Goal: Find specific page/section: Find specific page/section

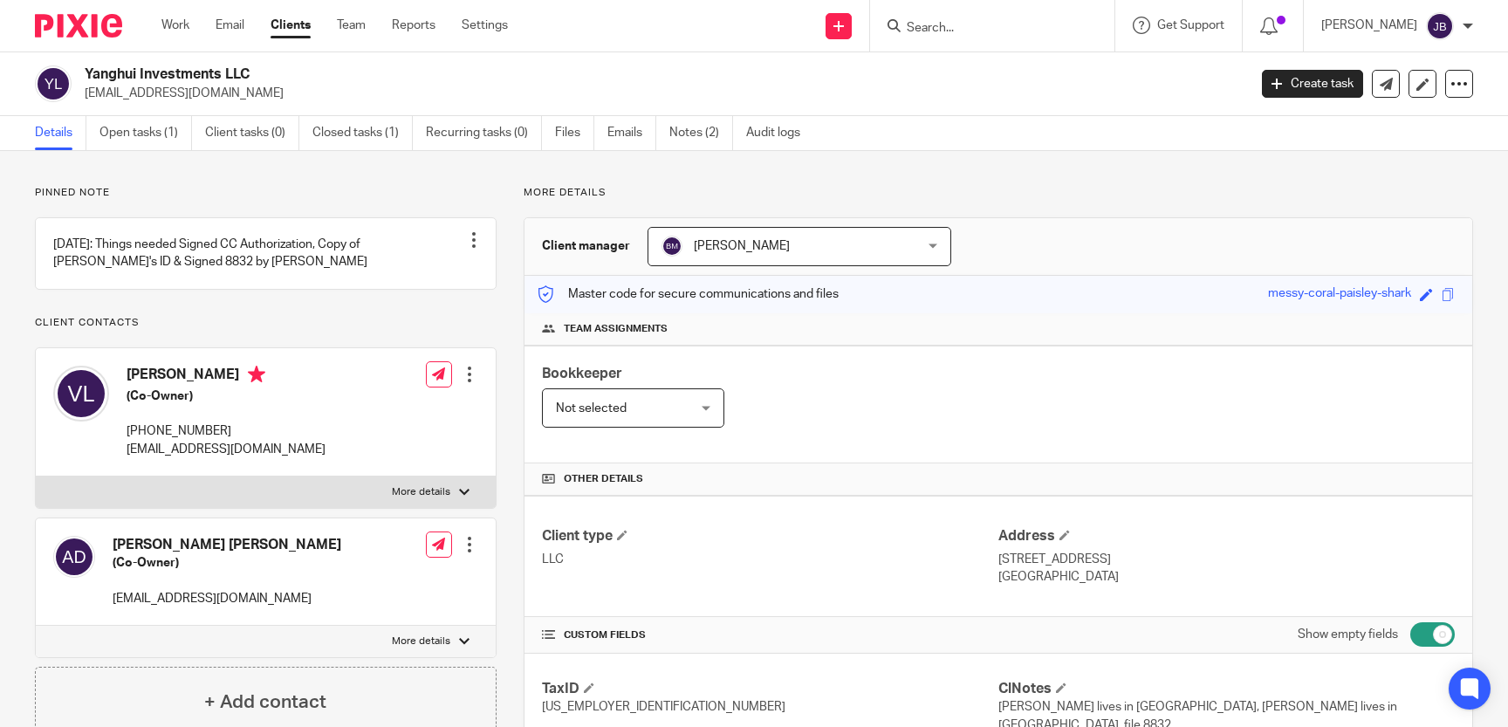
scroll to position [961, 0]
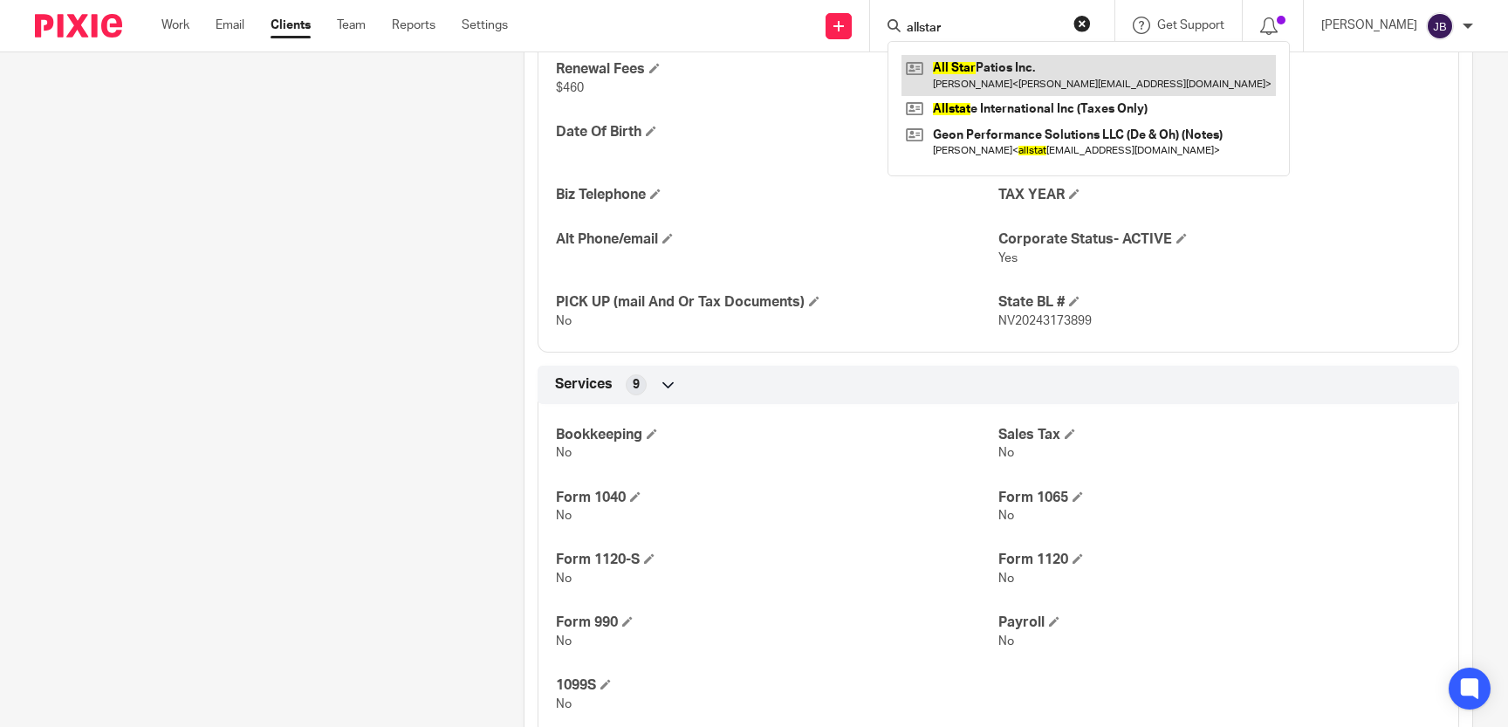
type input "allstar"
click at [1021, 81] on link at bounding box center [1089, 75] width 374 height 40
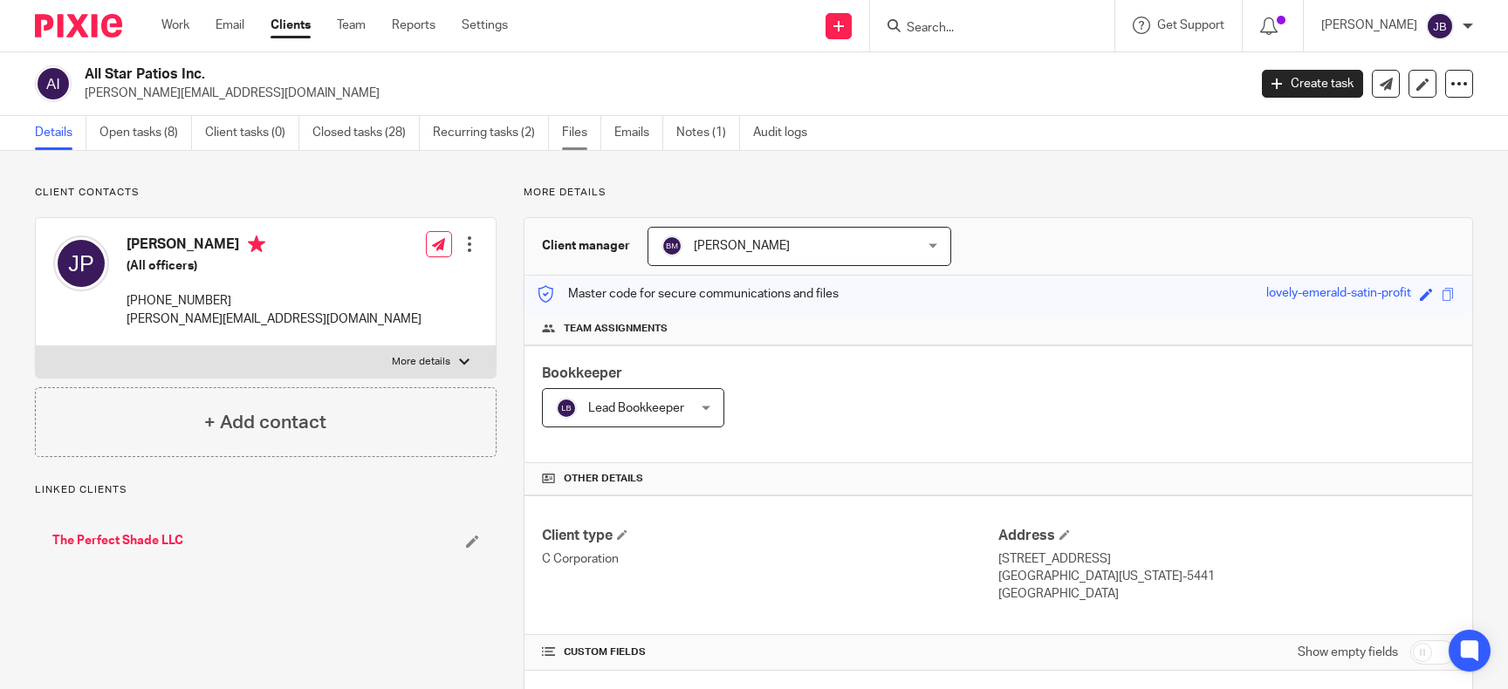
click at [582, 128] on link "Files" at bounding box center [581, 133] width 39 height 34
click at [569, 132] on link "Files" at bounding box center [581, 133] width 39 height 34
click at [147, 130] on link "Open tasks (8)" at bounding box center [145, 133] width 93 height 34
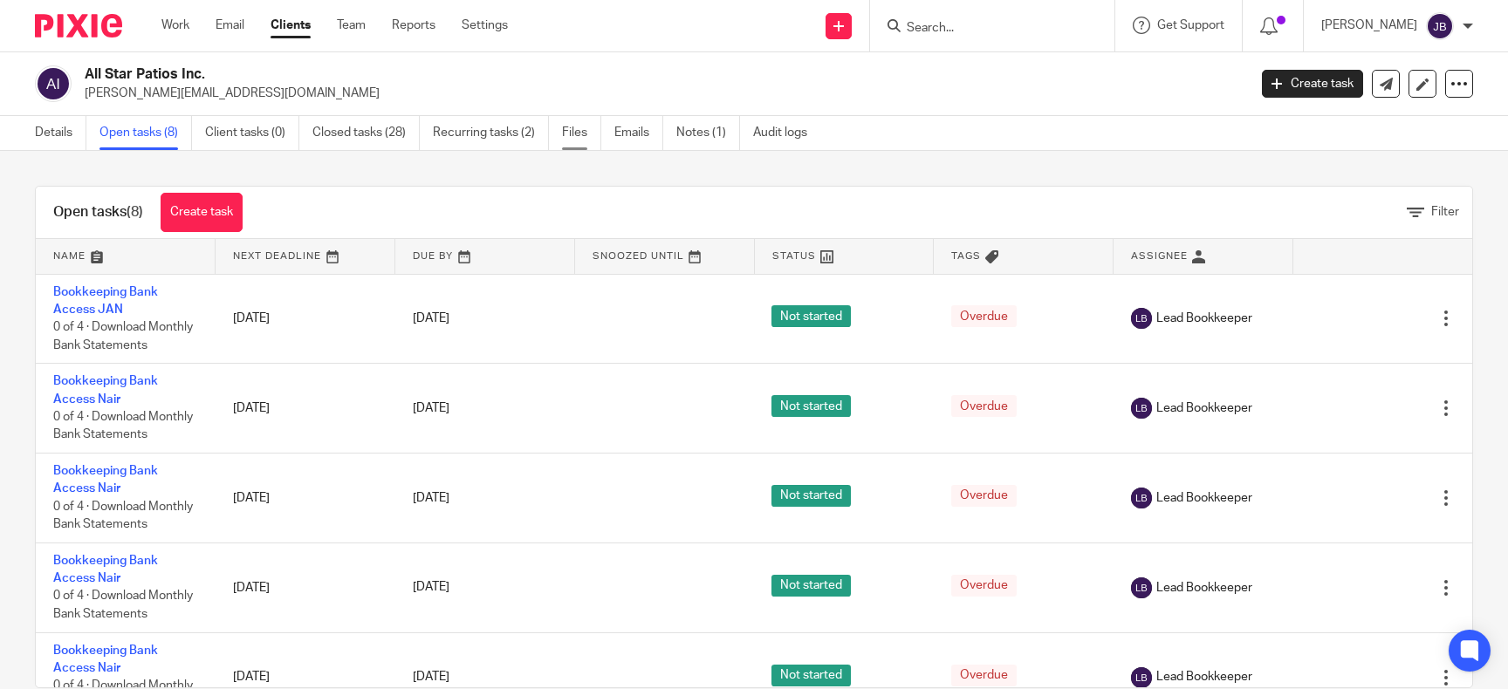
click at [578, 128] on link "Files" at bounding box center [581, 133] width 39 height 34
click at [565, 134] on link "Files" at bounding box center [581, 133] width 39 height 34
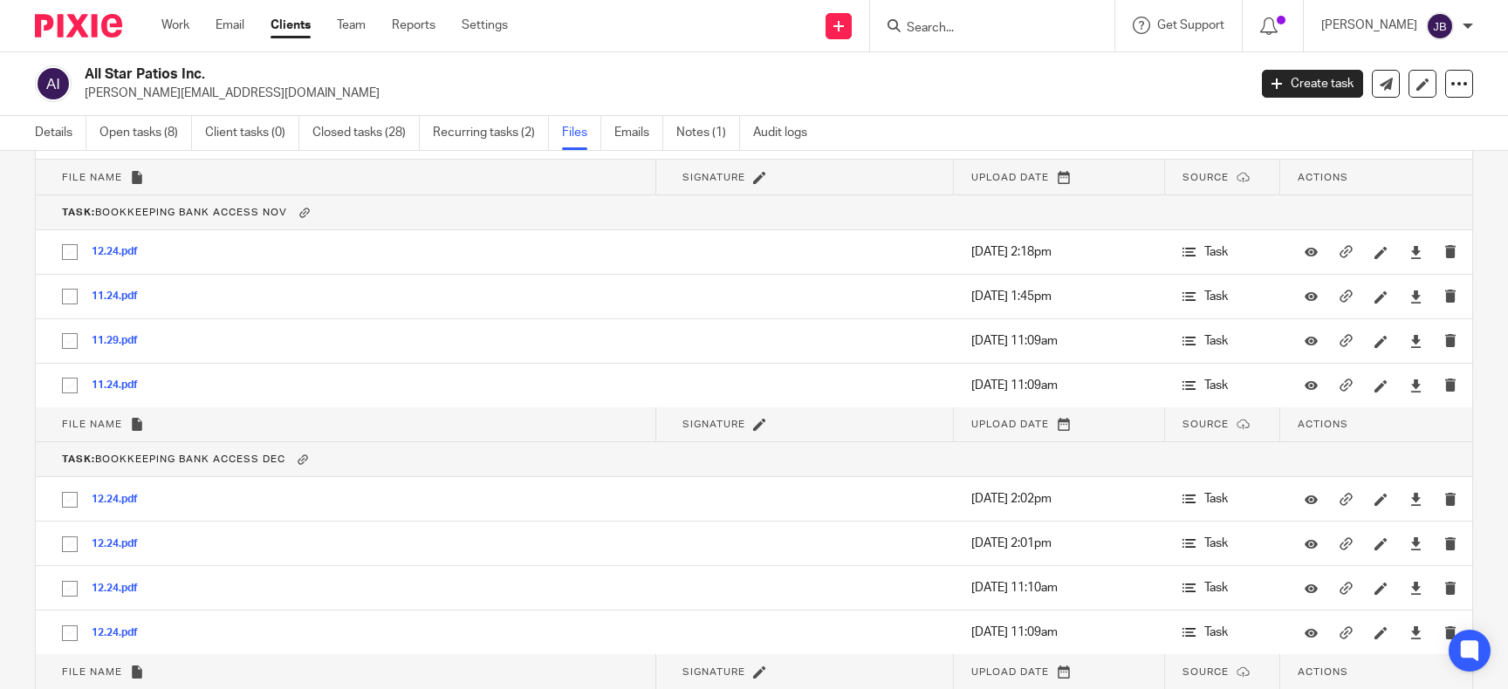
scroll to position [3765, 0]
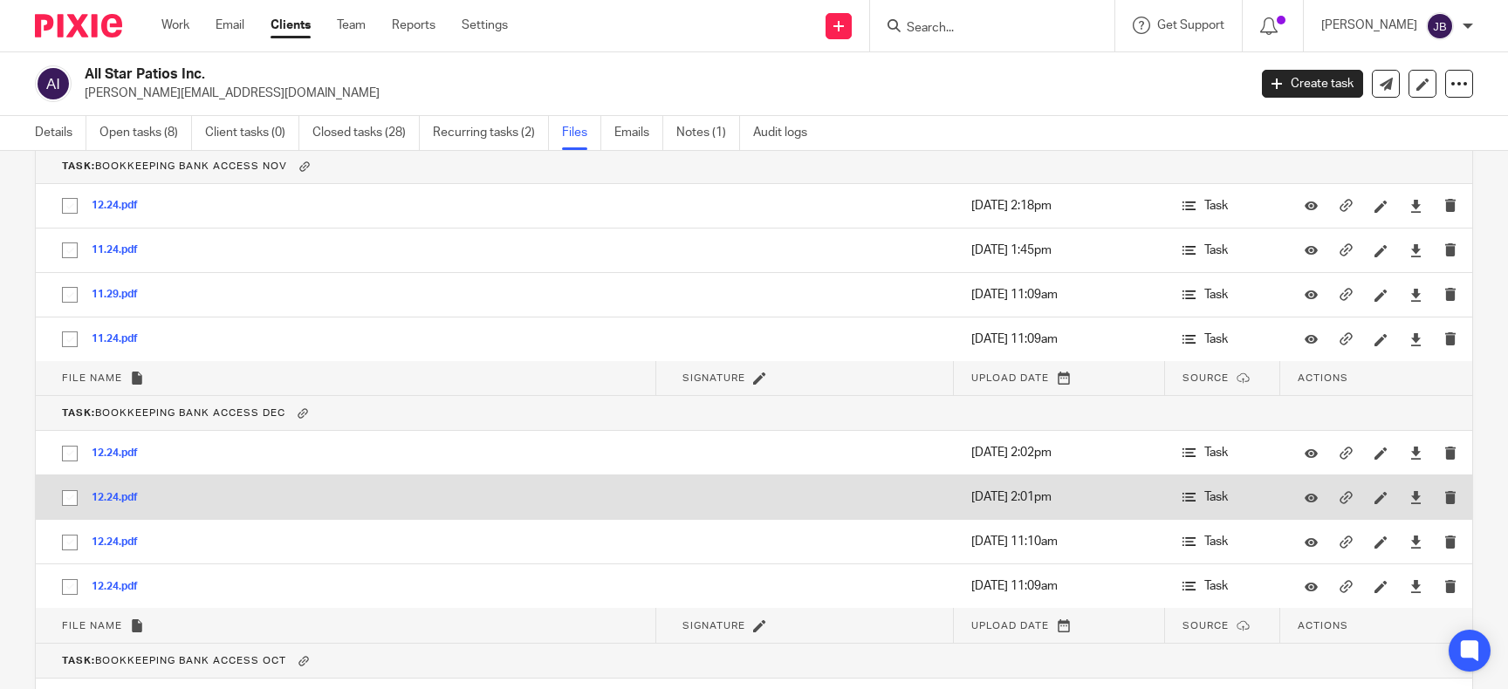
click at [119, 492] on button "12.24.pdf" at bounding box center [121, 498] width 59 height 12
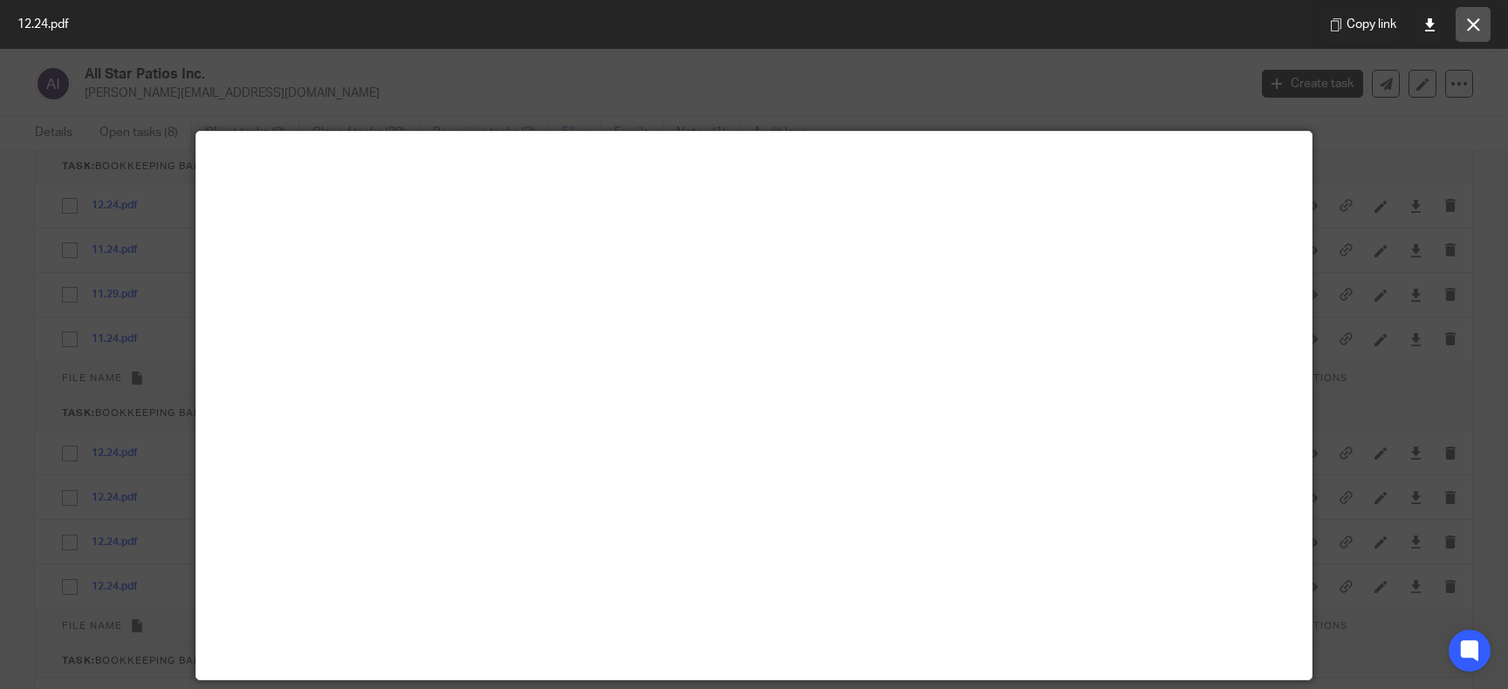
click at [1467, 28] on icon at bounding box center [1473, 24] width 13 height 13
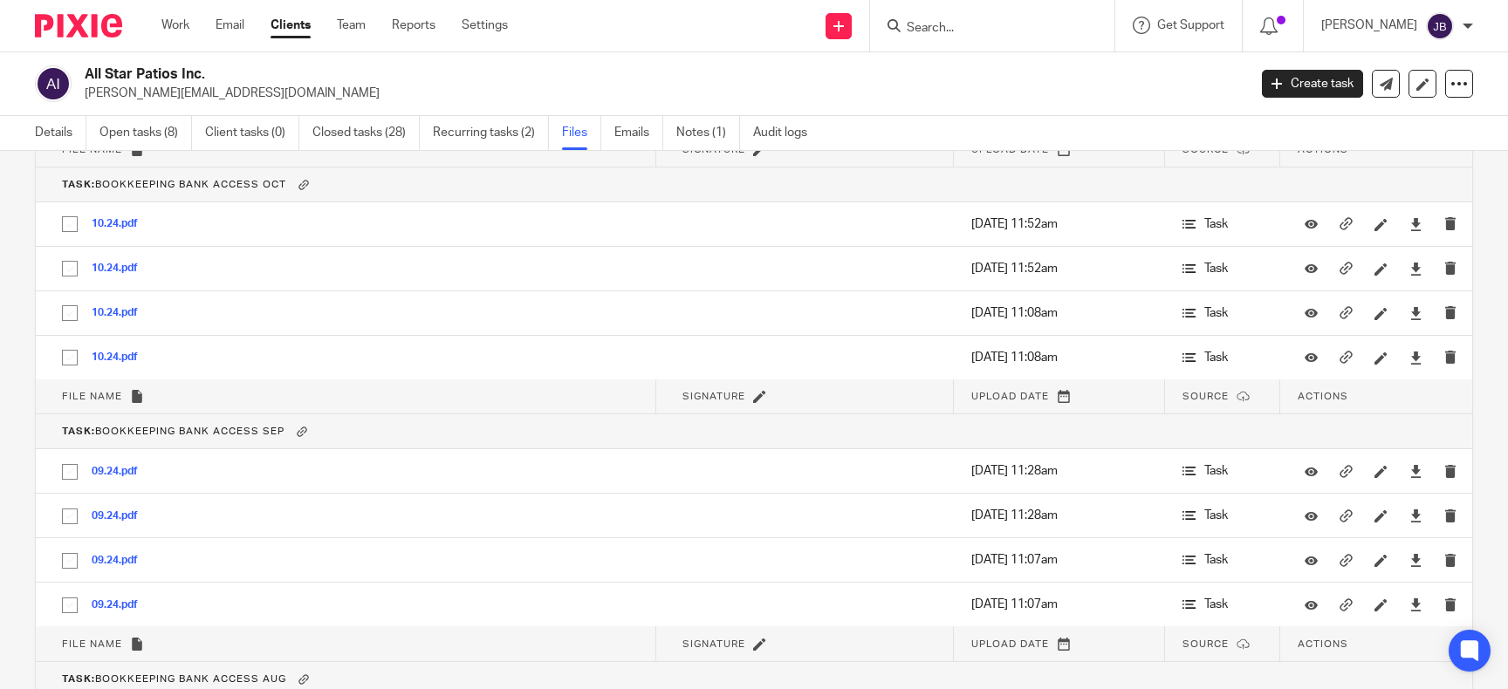
scroll to position [4246, 0]
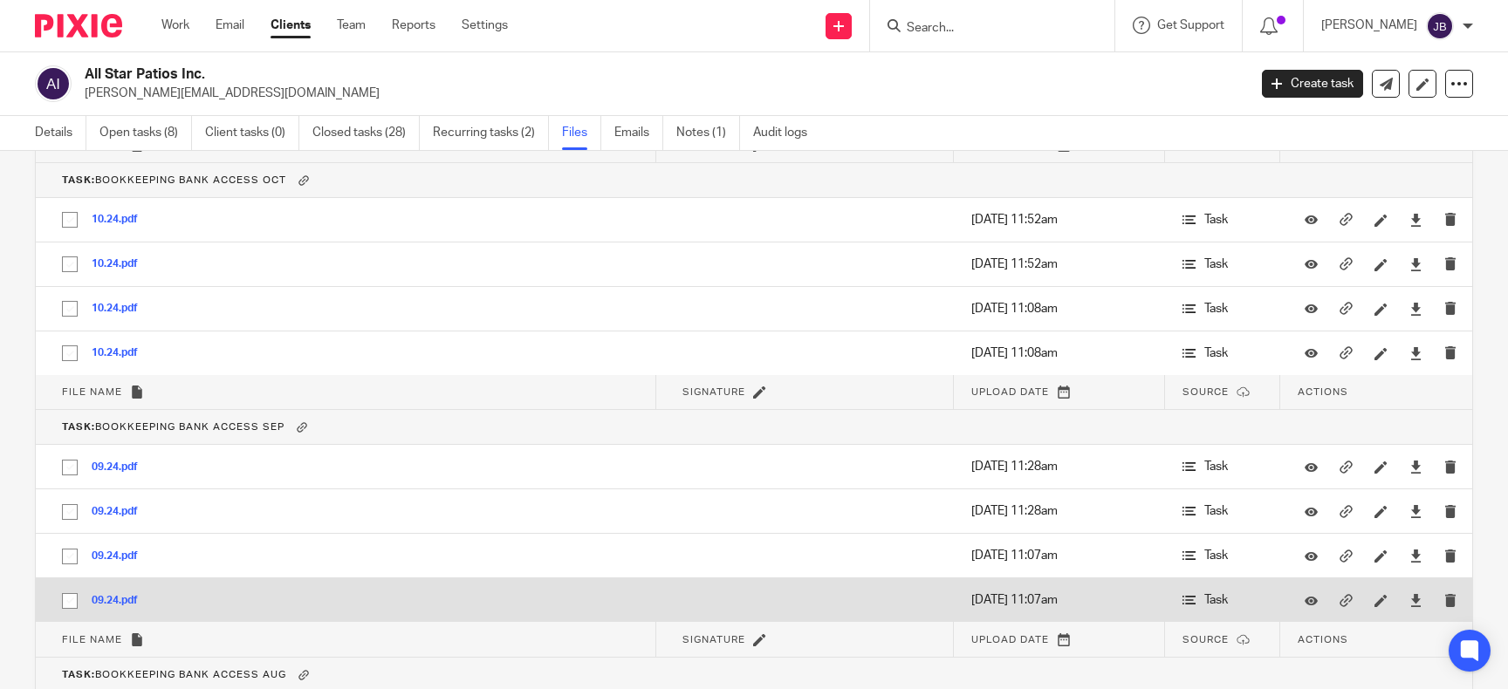
click at [126, 595] on button "09.24.pdf" at bounding box center [121, 601] width 59 height 12
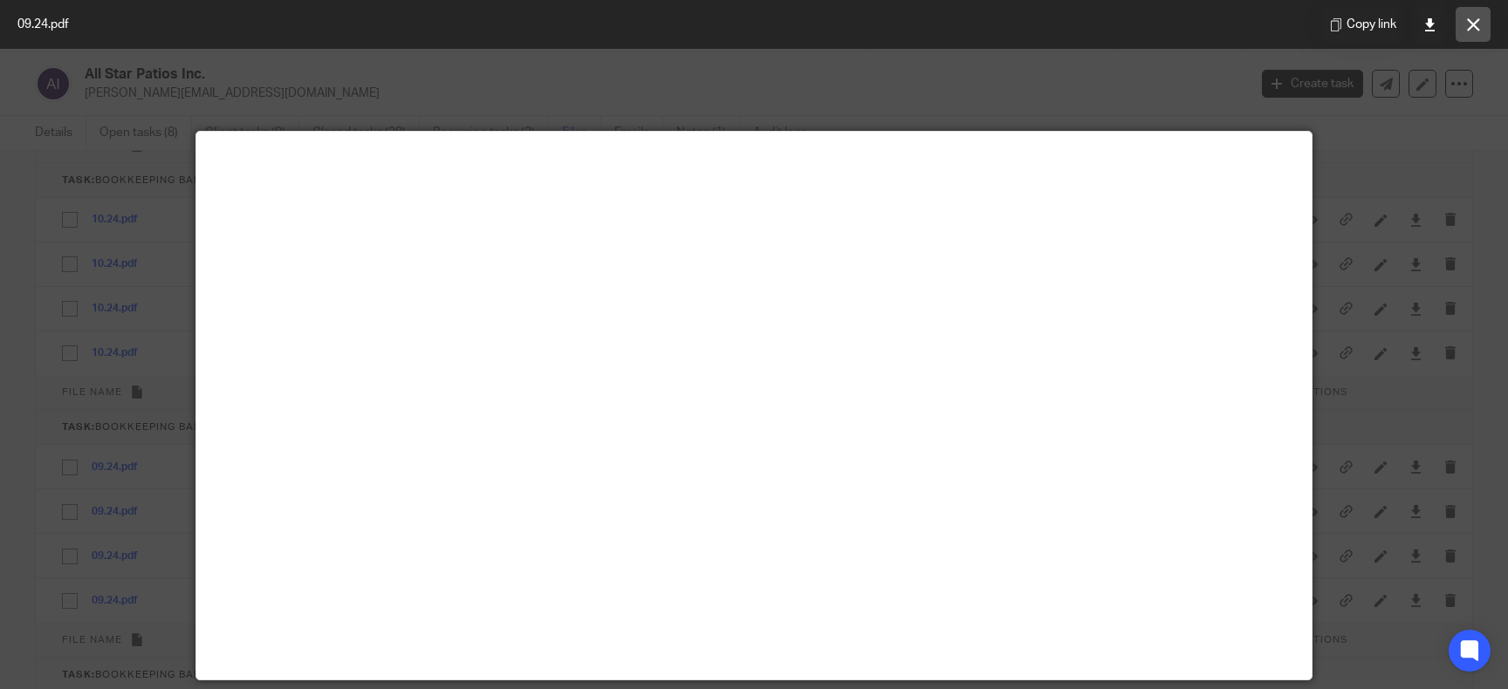
click at [1478, 20] on icon at bounding box center [1473, 24] width 13 height 13
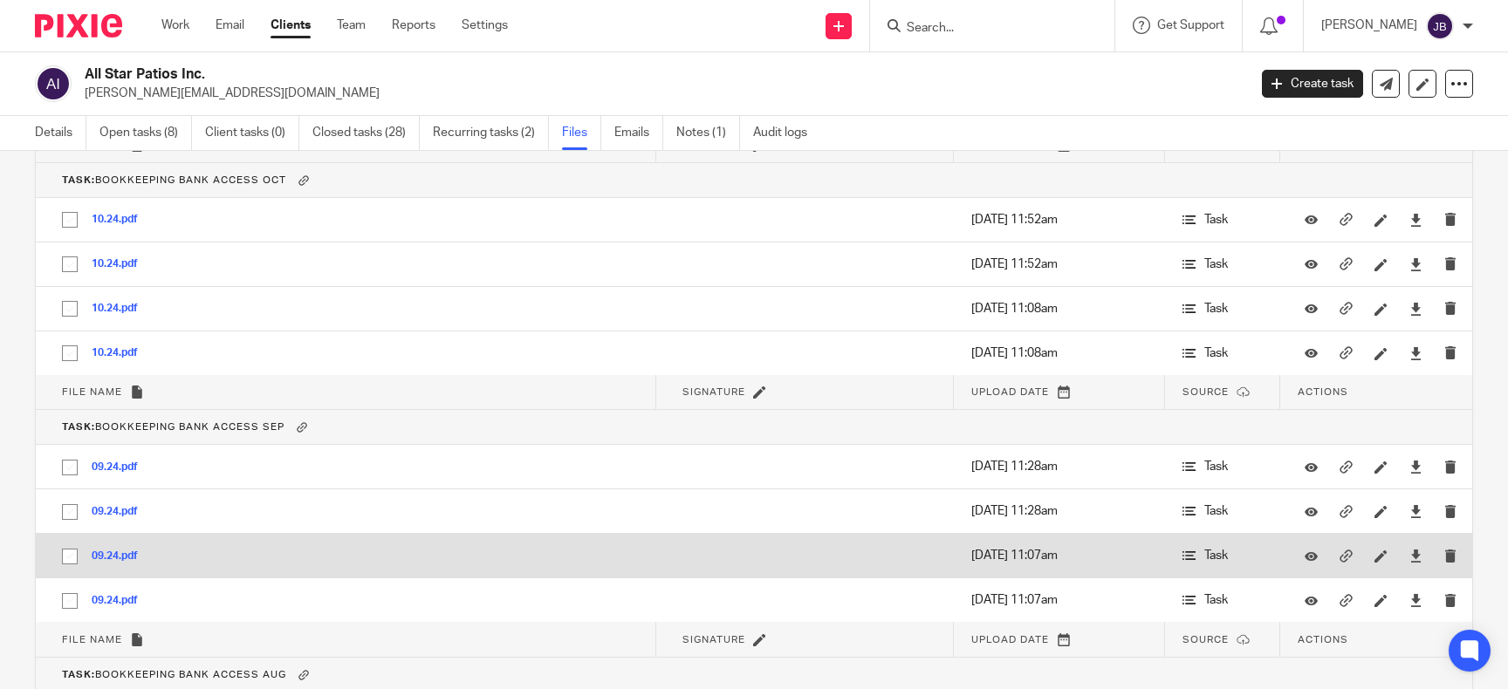
click at [121, 551] on button "09.24.pdf" at bounding box center [121, 557] width 59 height 12
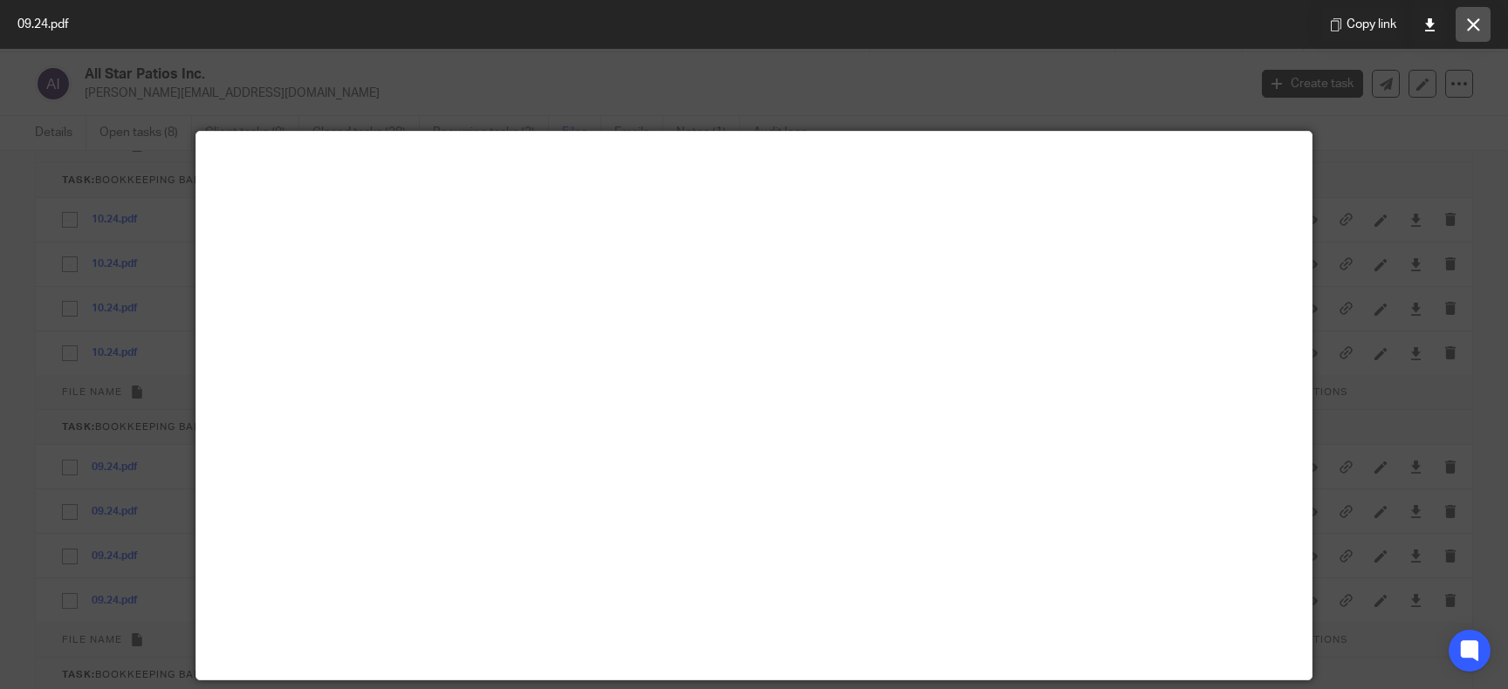
click at [1464, 25] on button at bounding box center [1473, 24] width 35 height 35
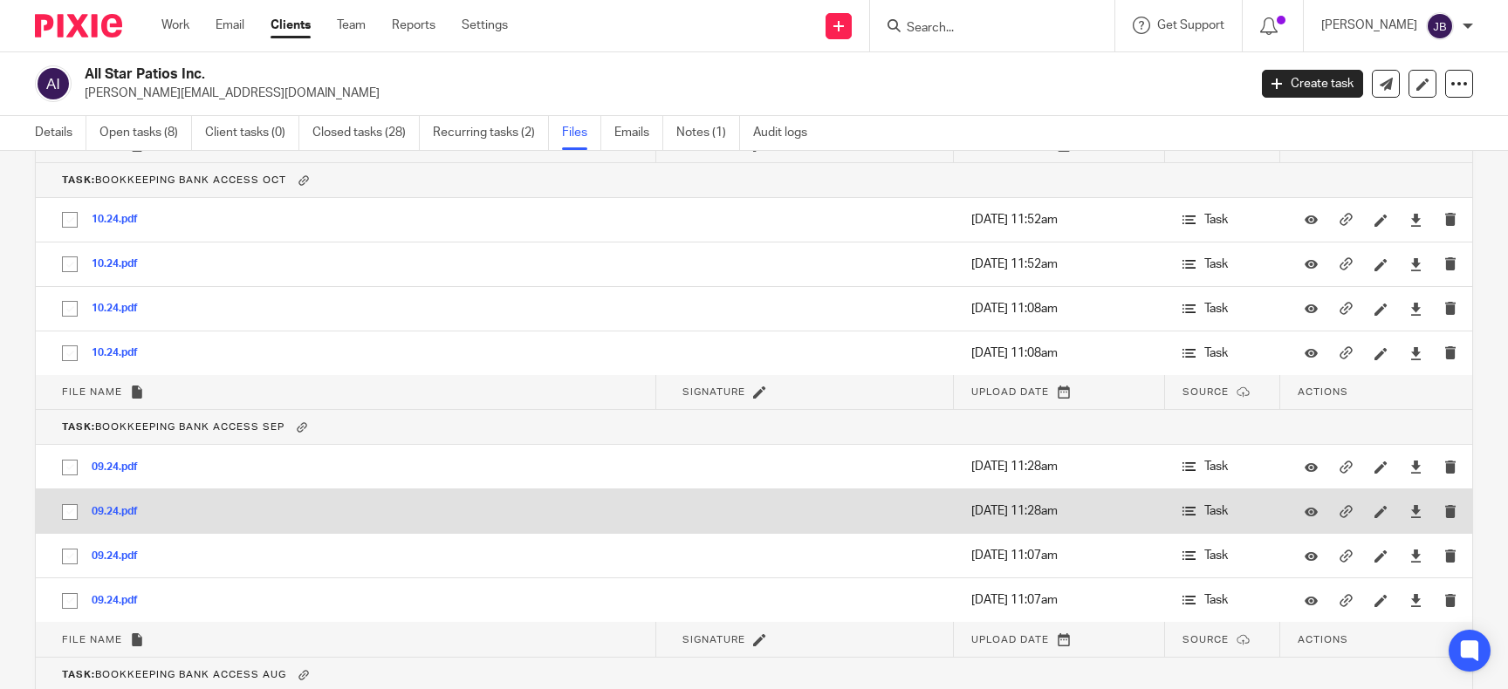
click at [127, 506] on button "09.24.pdf" at bounding box center [121, 512] width 59 height 12
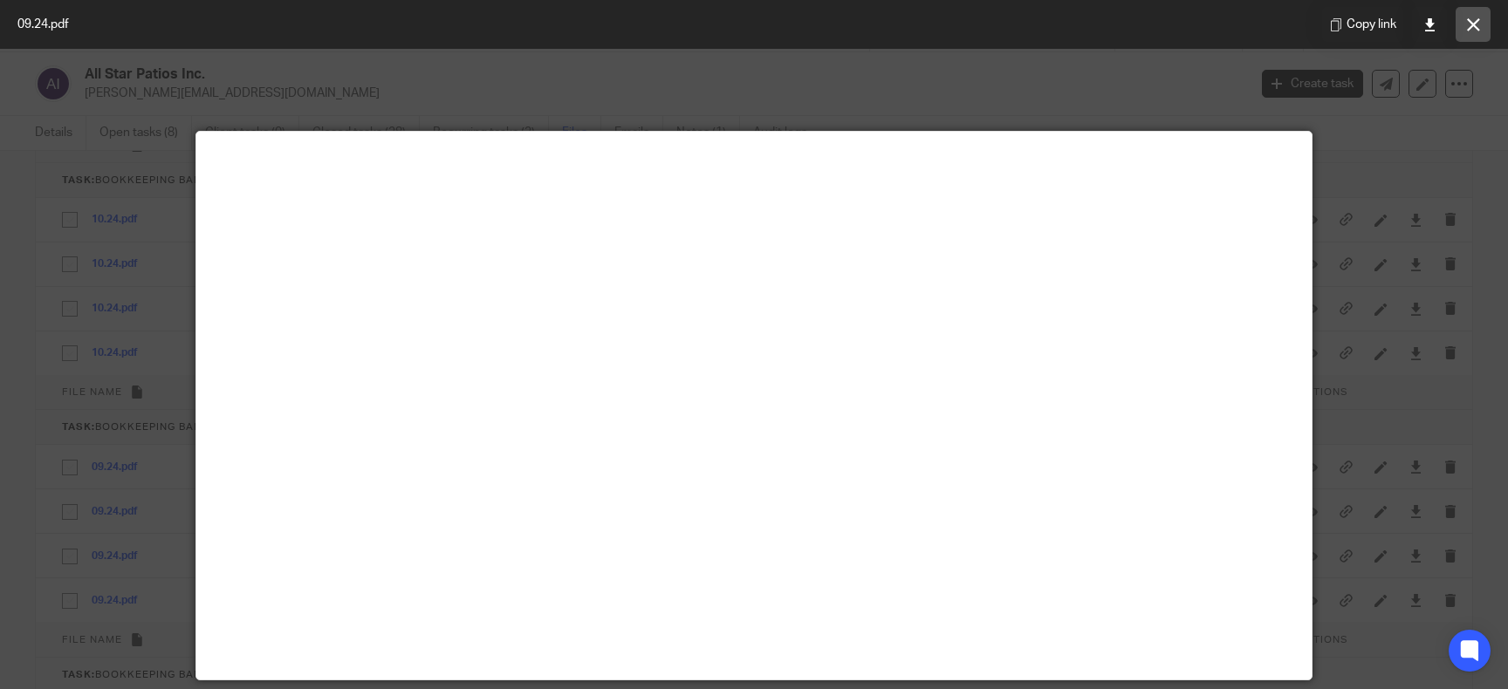
click at [1479, 24] on icon at bounding box center [1473, 24] width 13 height 13
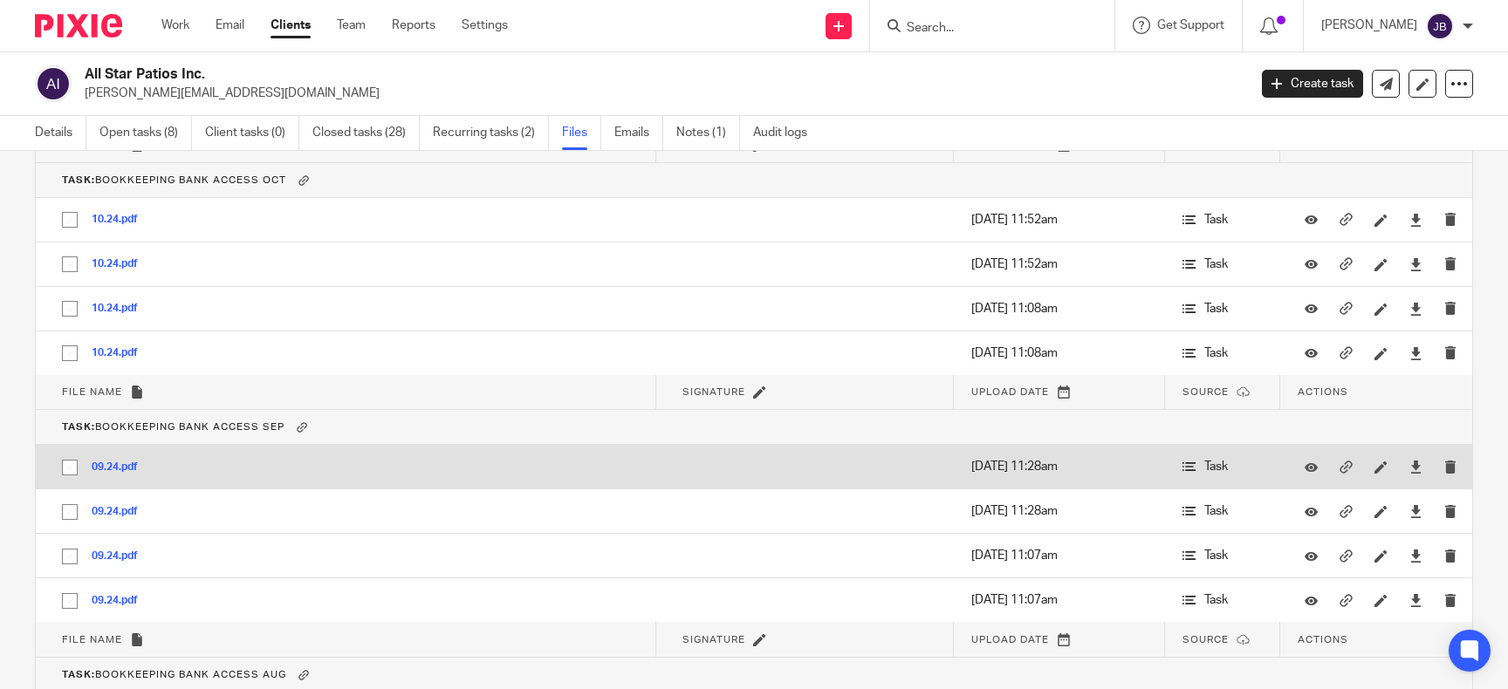
click at [102, 462] on button "09.24.pdf" at bounding box center [121, 468] width 59 height 12
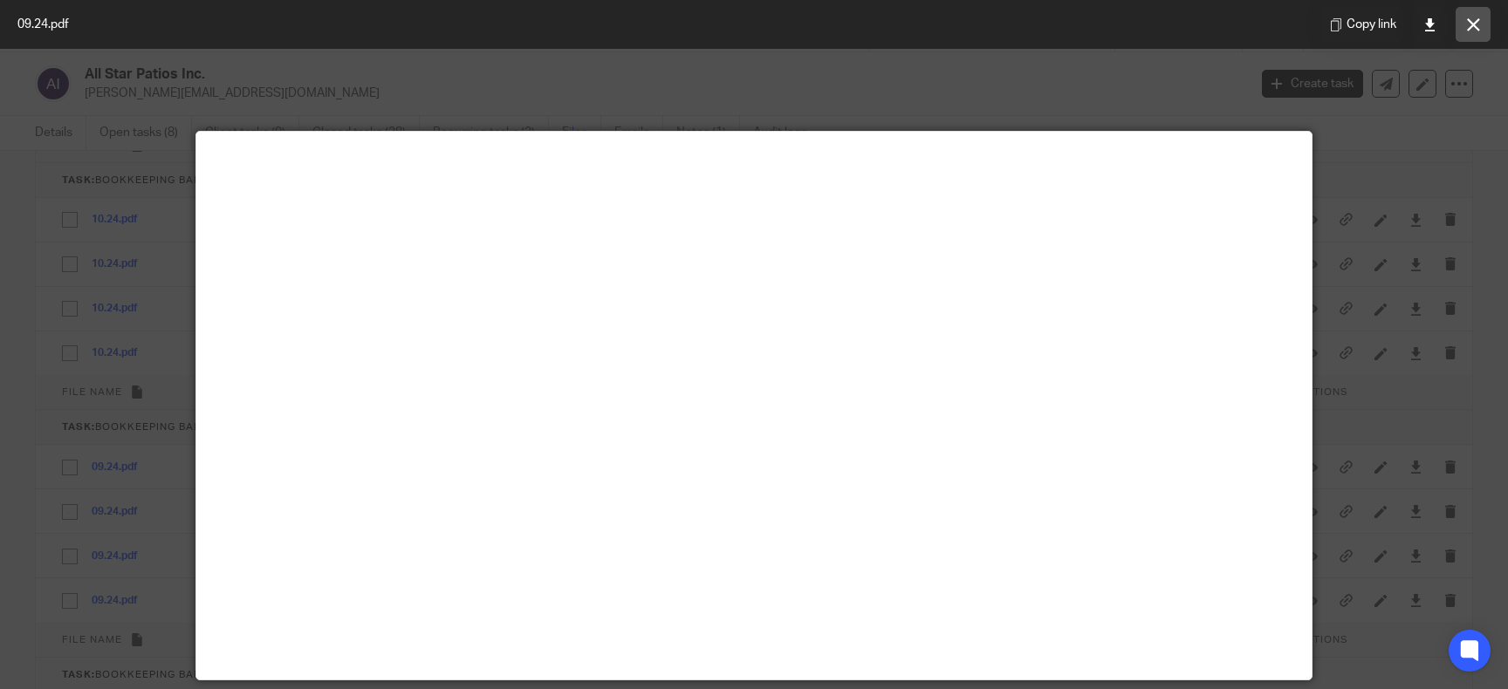
click at [1475, 31] on icon at bounding box center [1473, 24] width 13 height 13
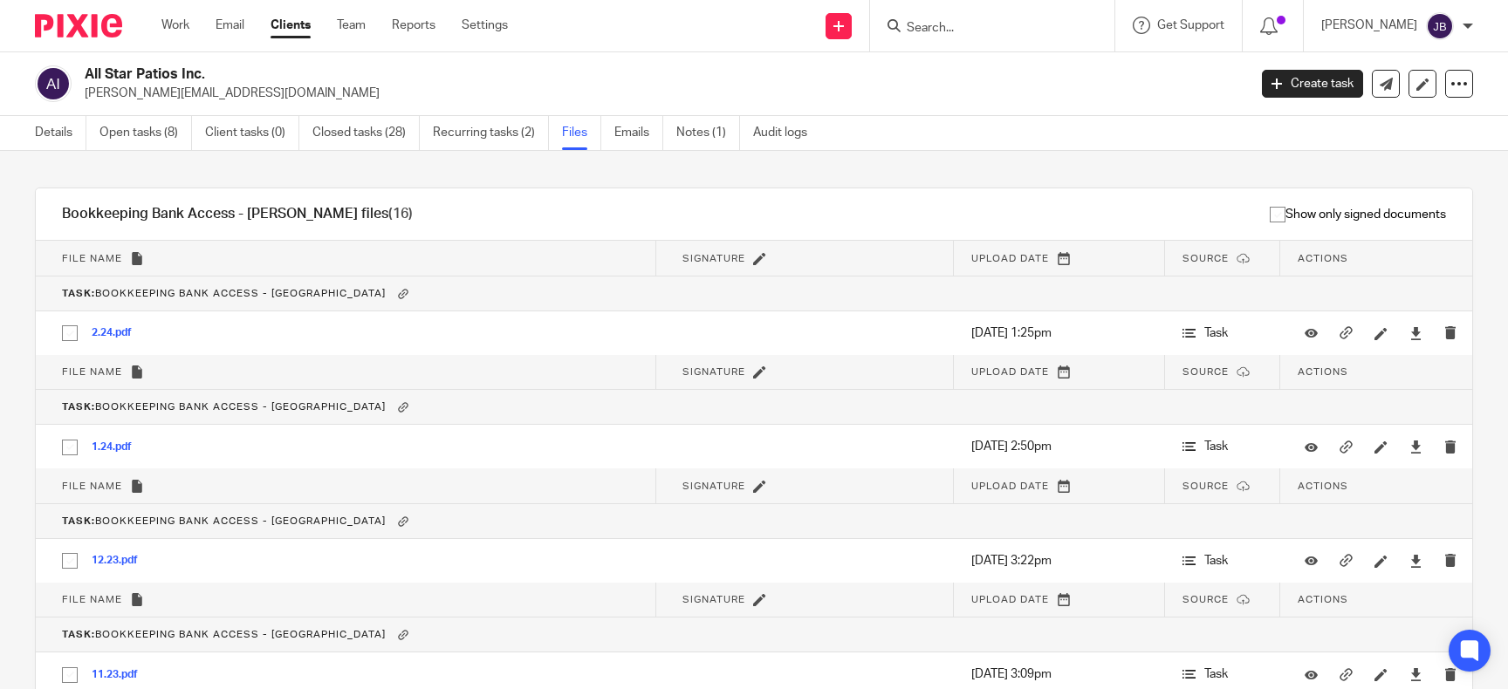
scroll to position [1917, 0]
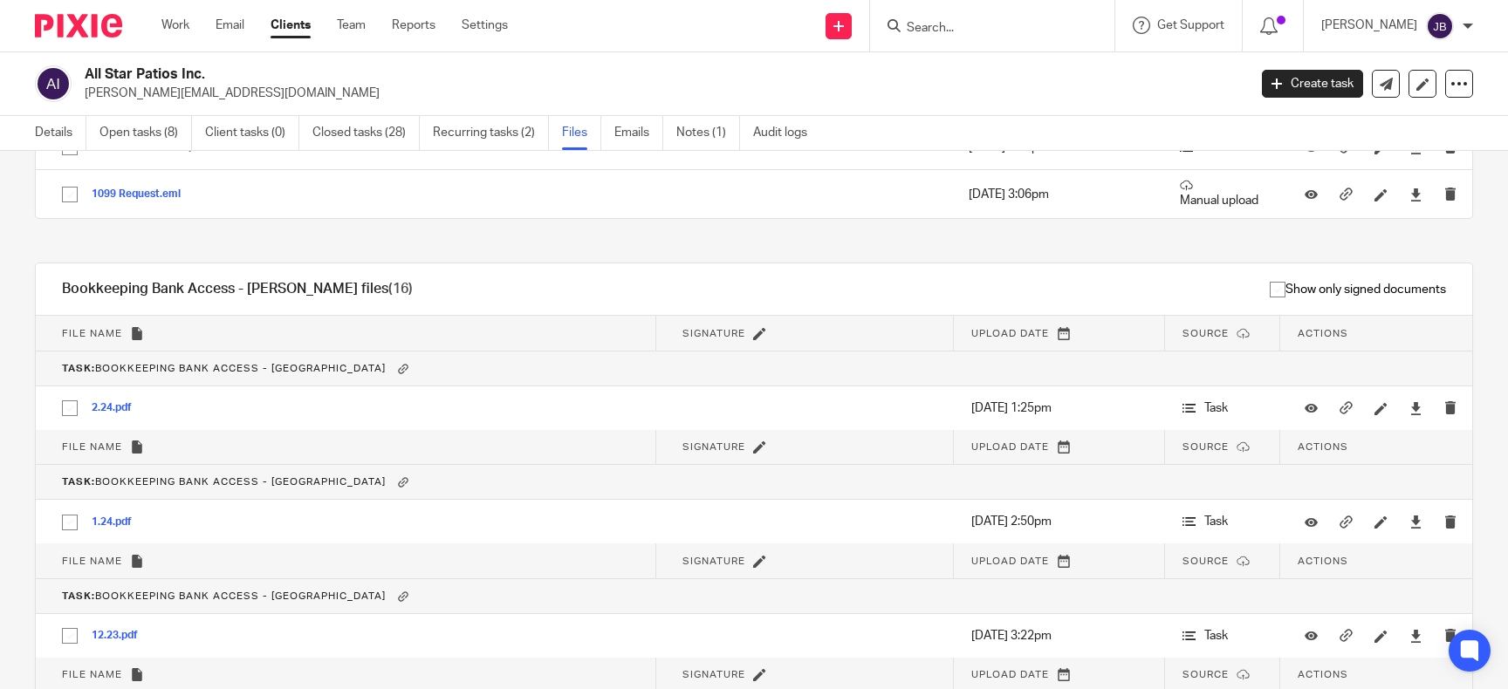
click at [1001, 24] on input "Search" at bounding box center [983, 29] width 157 height 16
click at [65, 130] on link "Details" at bounding box center [60, 133] width 51 height 34
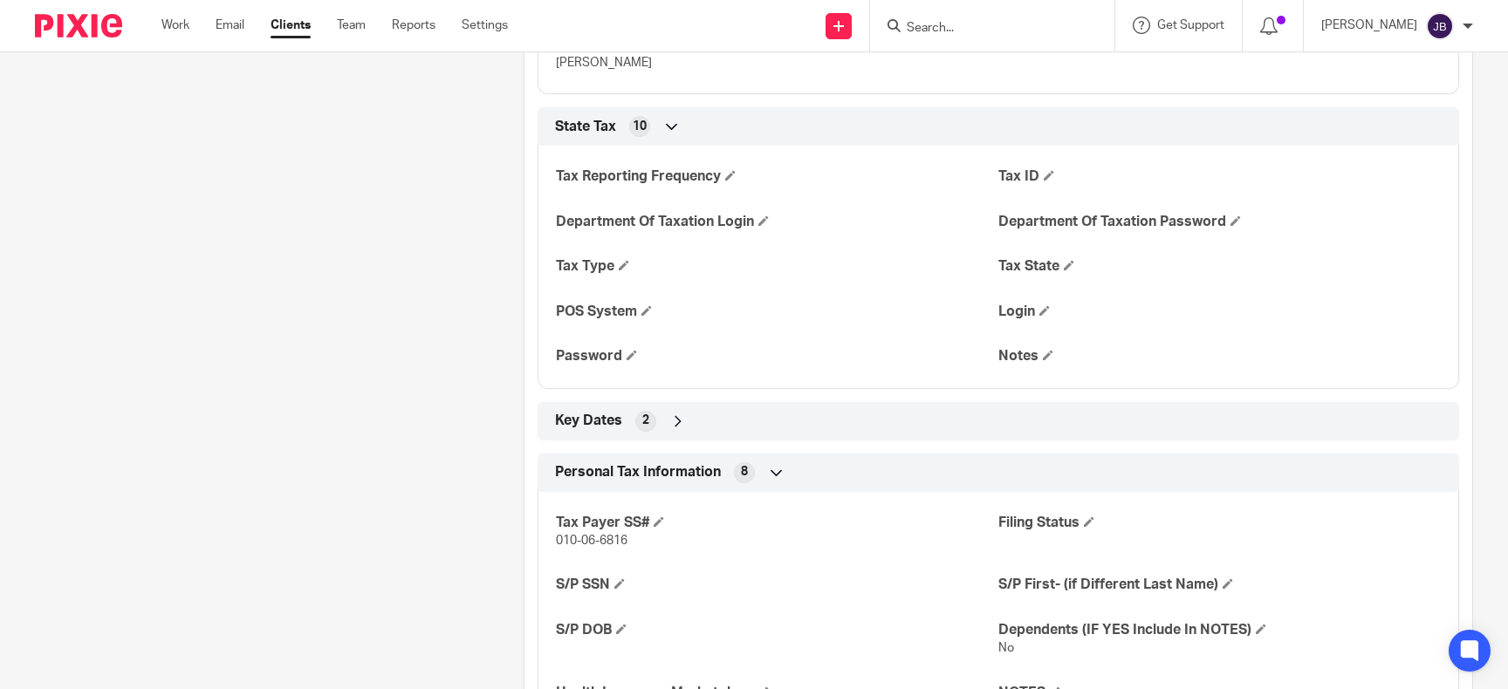
scroll to position [1995, 0]
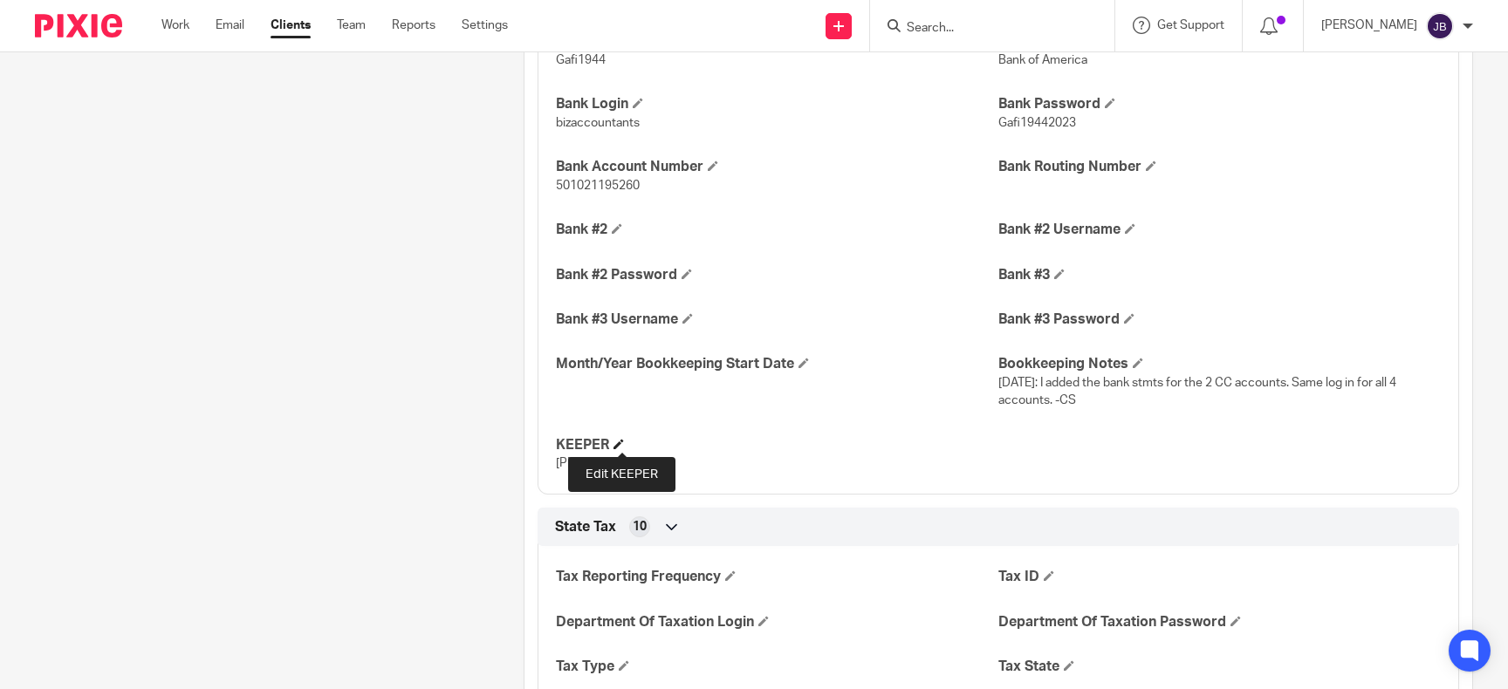
click at [619, 443] on span at bounding box center [619, 444] width 10 height 10
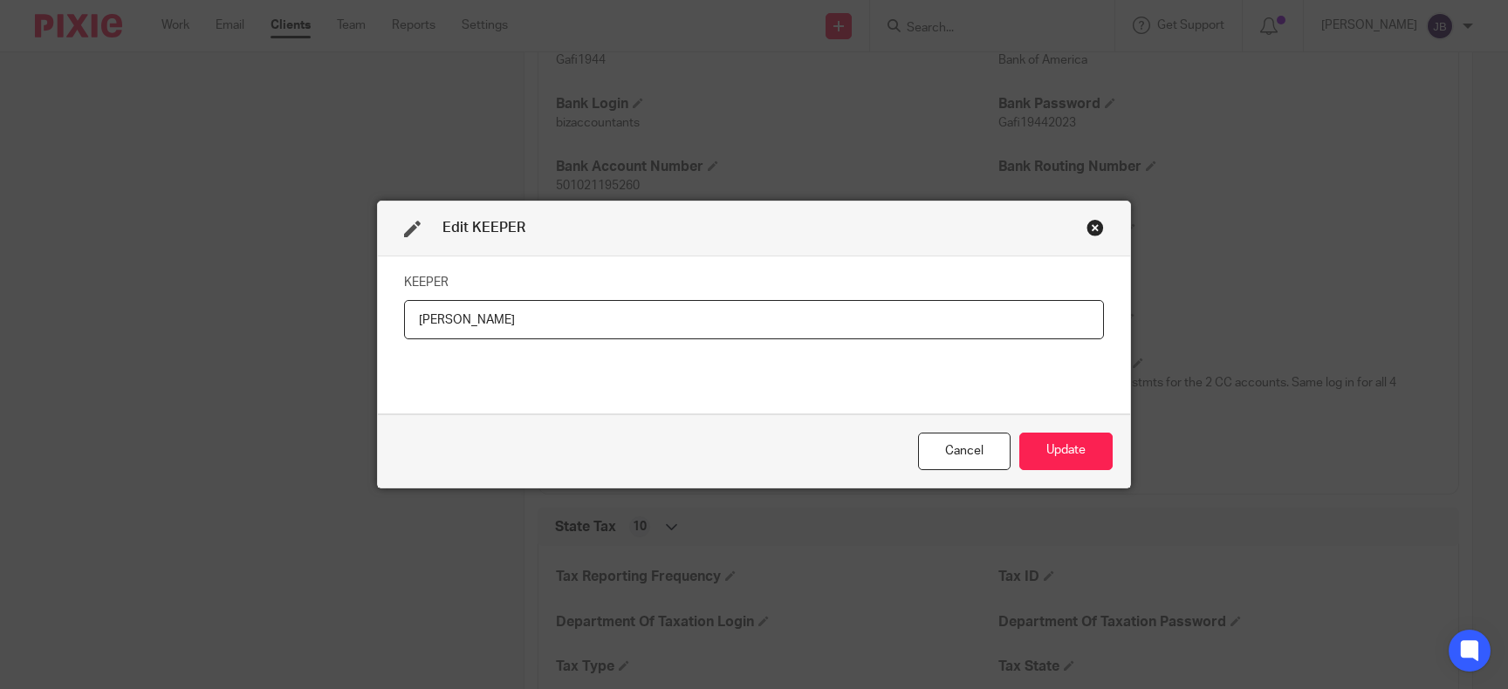
drag, startPoint x: 513, startPoint y: 328, endPoint x: 250, endPoint y: 327, distance: 263.6
click at [404, 327] on input "[PERSON_NAME]" at bounding box center [754, 319] width 700 height 39
click at [1060, 447] on button "Update" at bounding box center [1065, 452] width 93 height 38
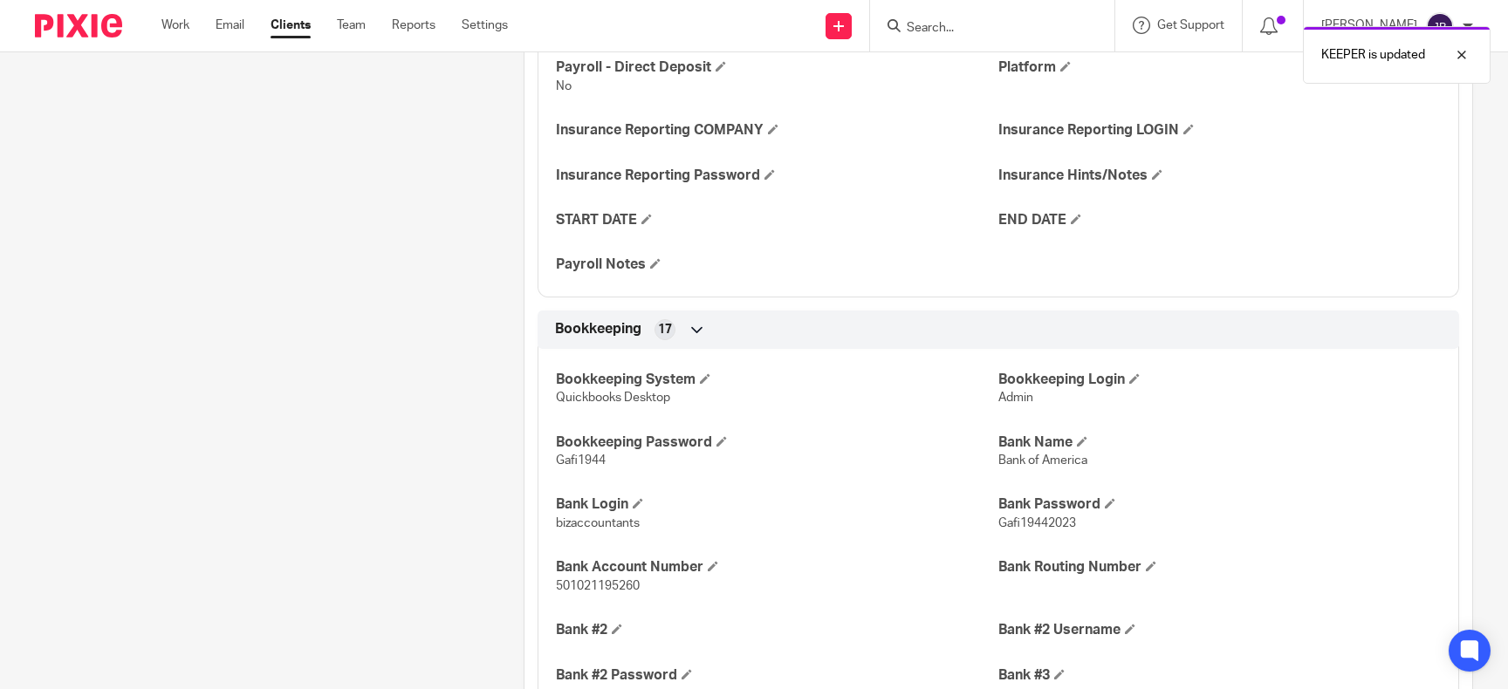
scroll to position [1916, 0]
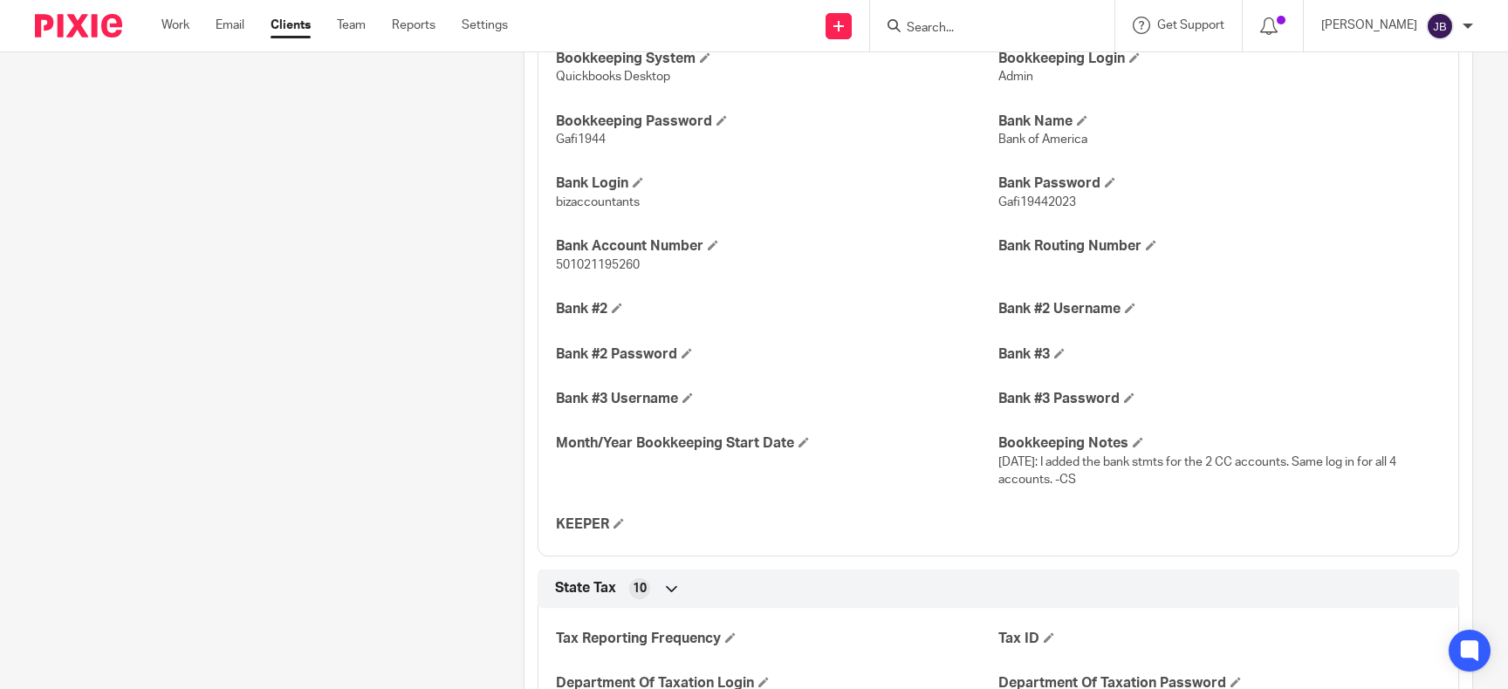
click at [1340, 595] on div "State Tax 10" at bounding box center [998, 589] width 895 height 30
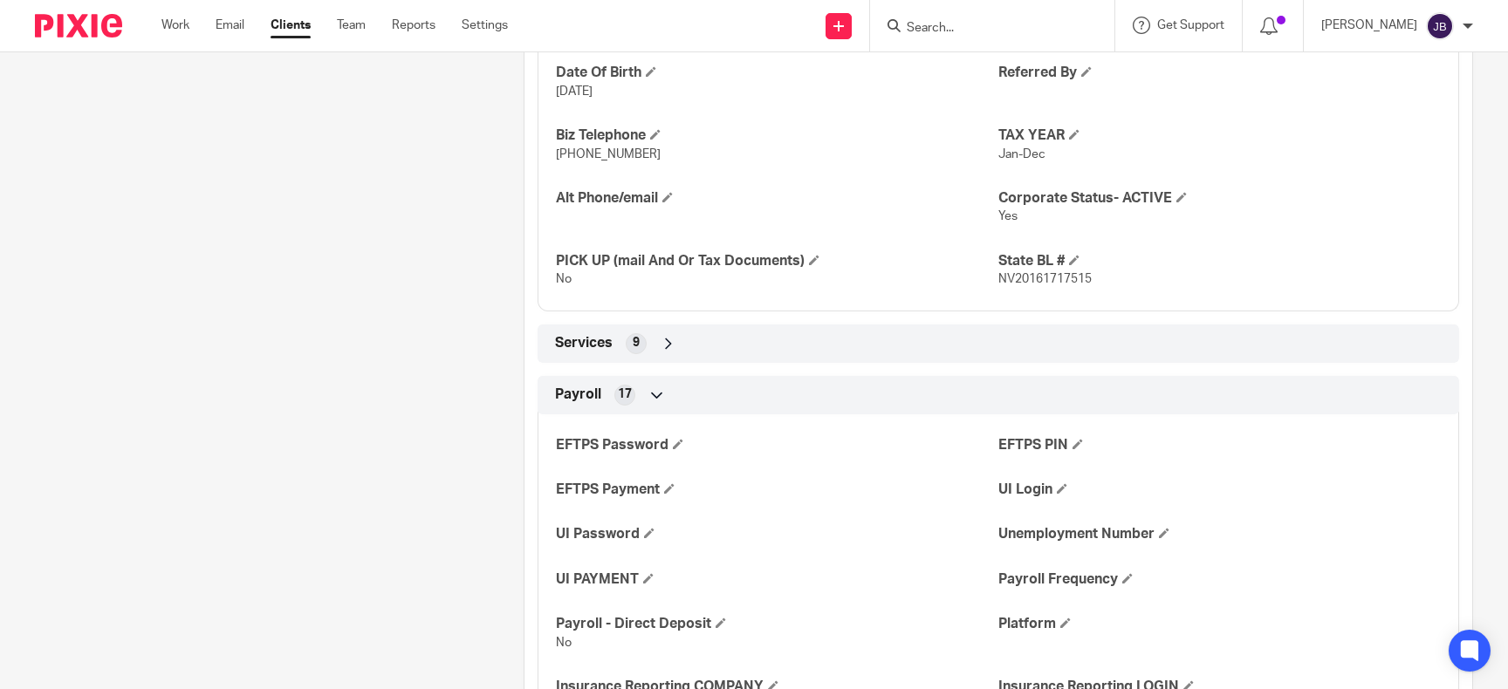
scroll to position [1034, 0]
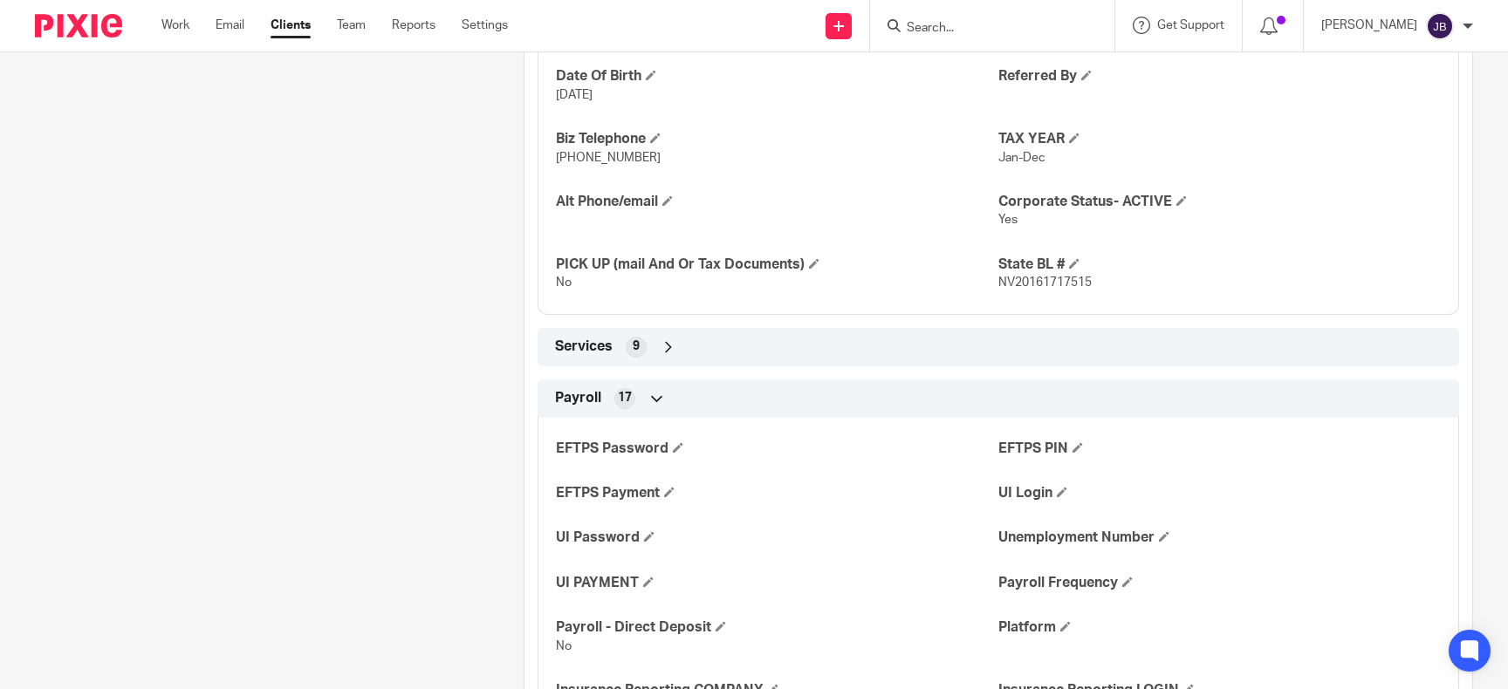
click at [798, 348] on div "Services 9" at bounding box center [998, 348] width 895 height 30
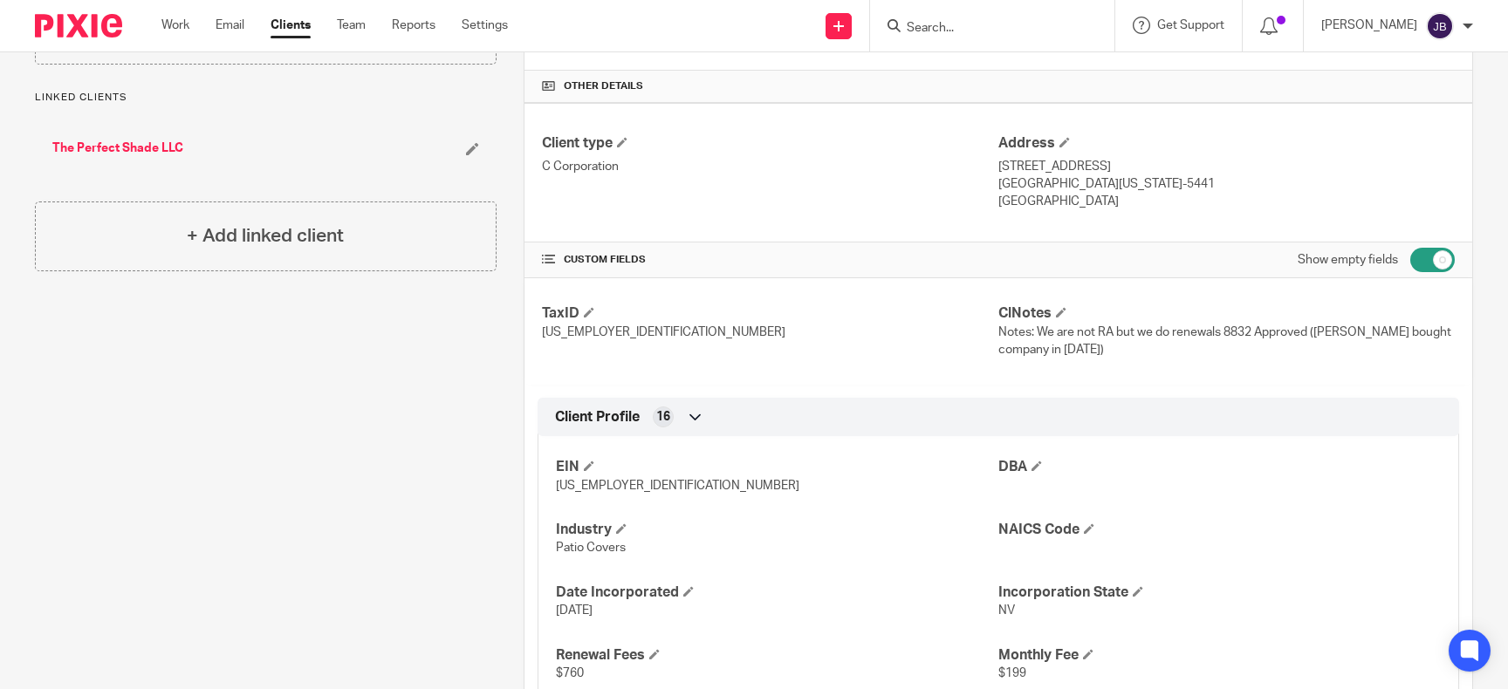
scroll to position [0, 0]
